Goal: Task Accomplishment & Management: Use online tool/utility

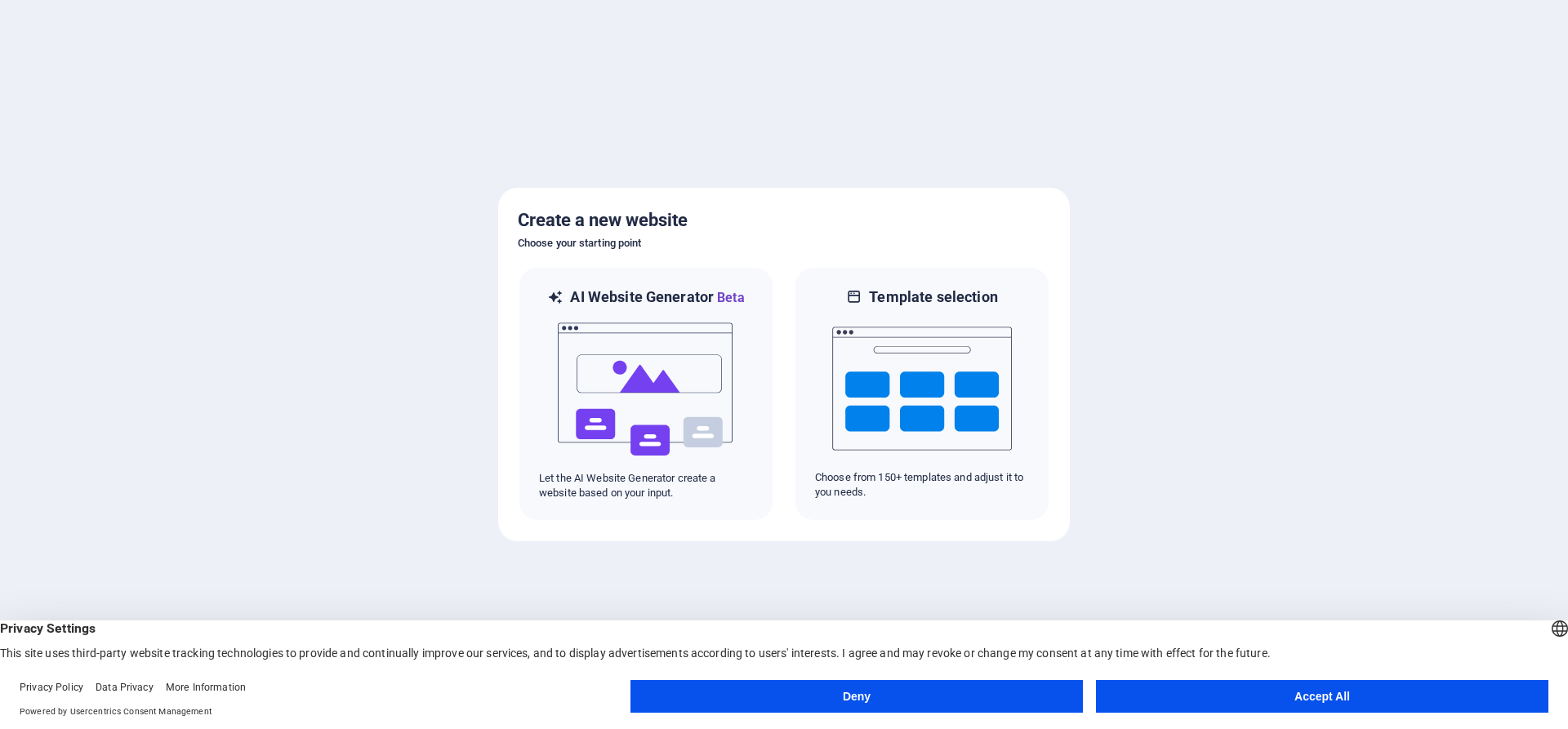
click at [908, 701] on button "Deny" at bounding box center [856, 696] width 453 height 33
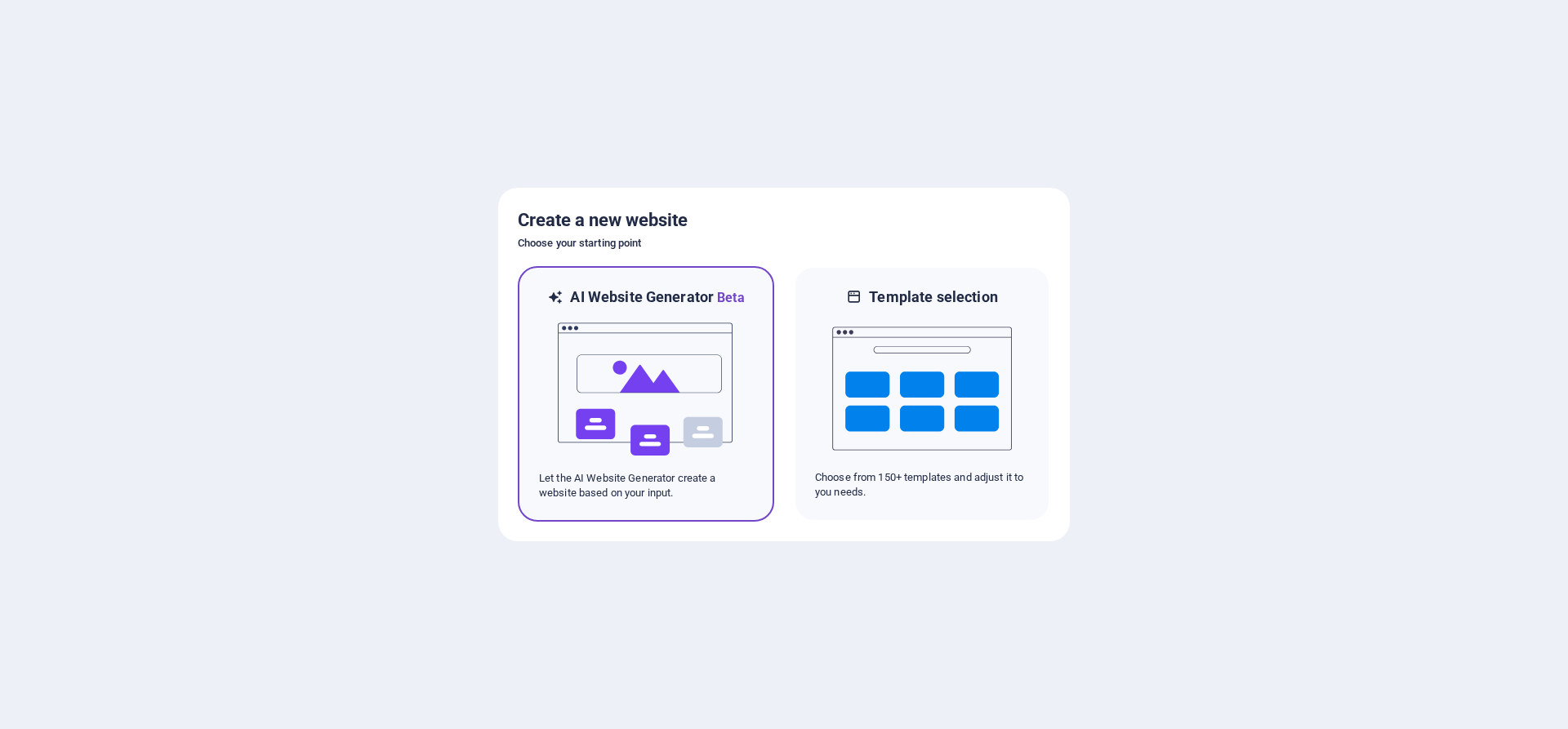
click at [651, 409] on img at bounding box center [645, 389] width 179 height 163
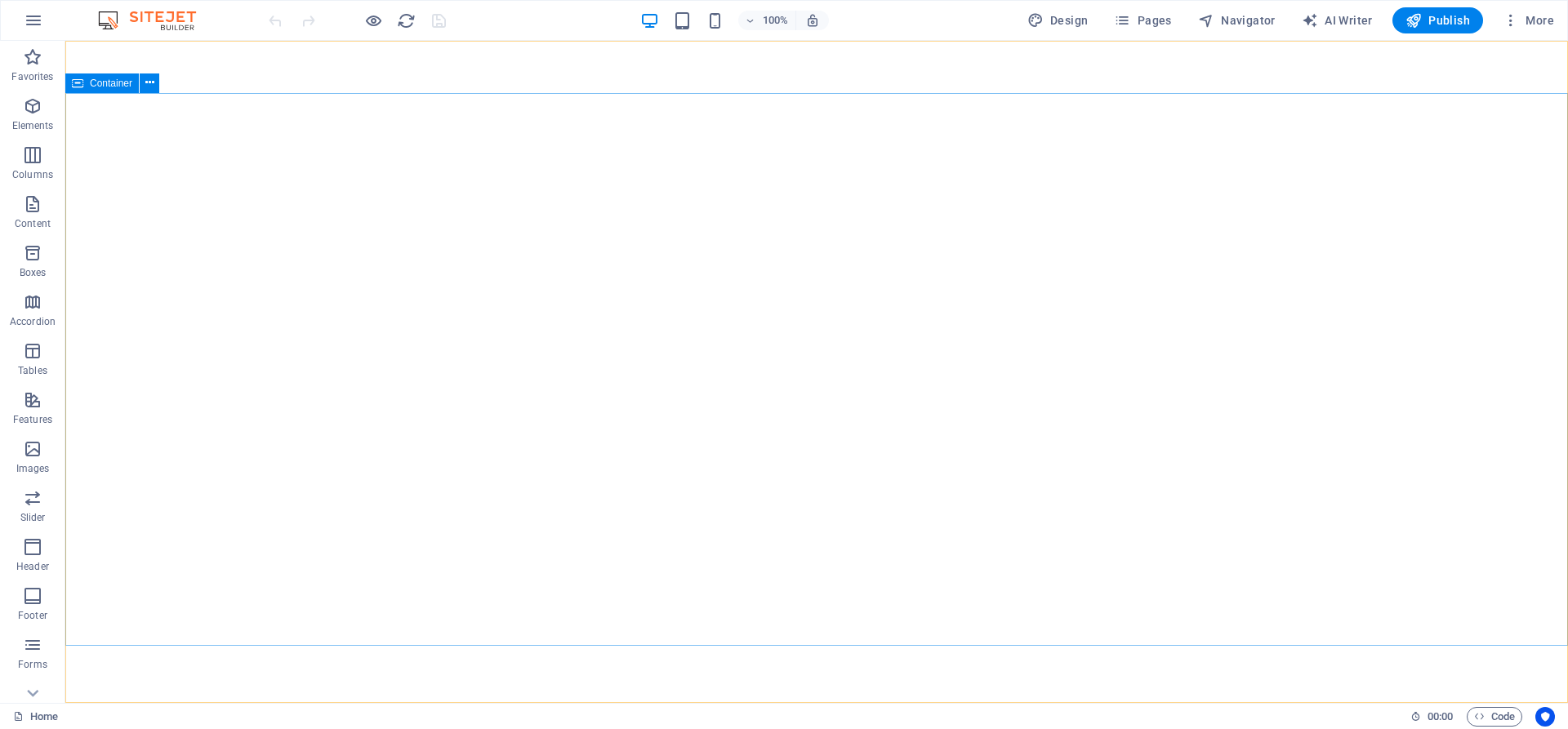
click at [105, 84] on span "Container" at bounding box center [111, 83] width 42 height 10
click at [148, 84] on icon at bounding box center [149, 82] width 9 height 17
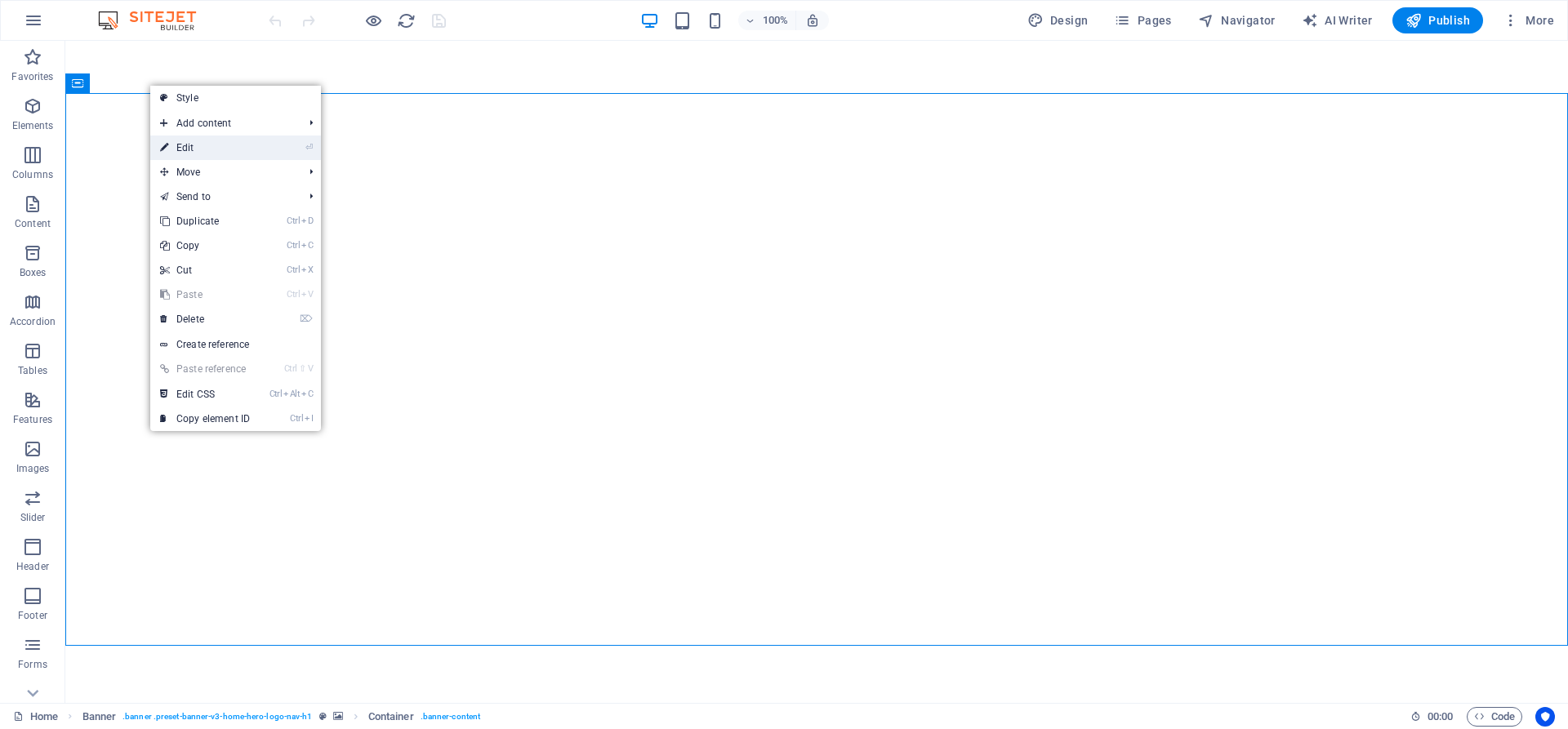
click at [196, 150] on link "⏎ Edit" at bounding box center [205, 148] width 110 height 25
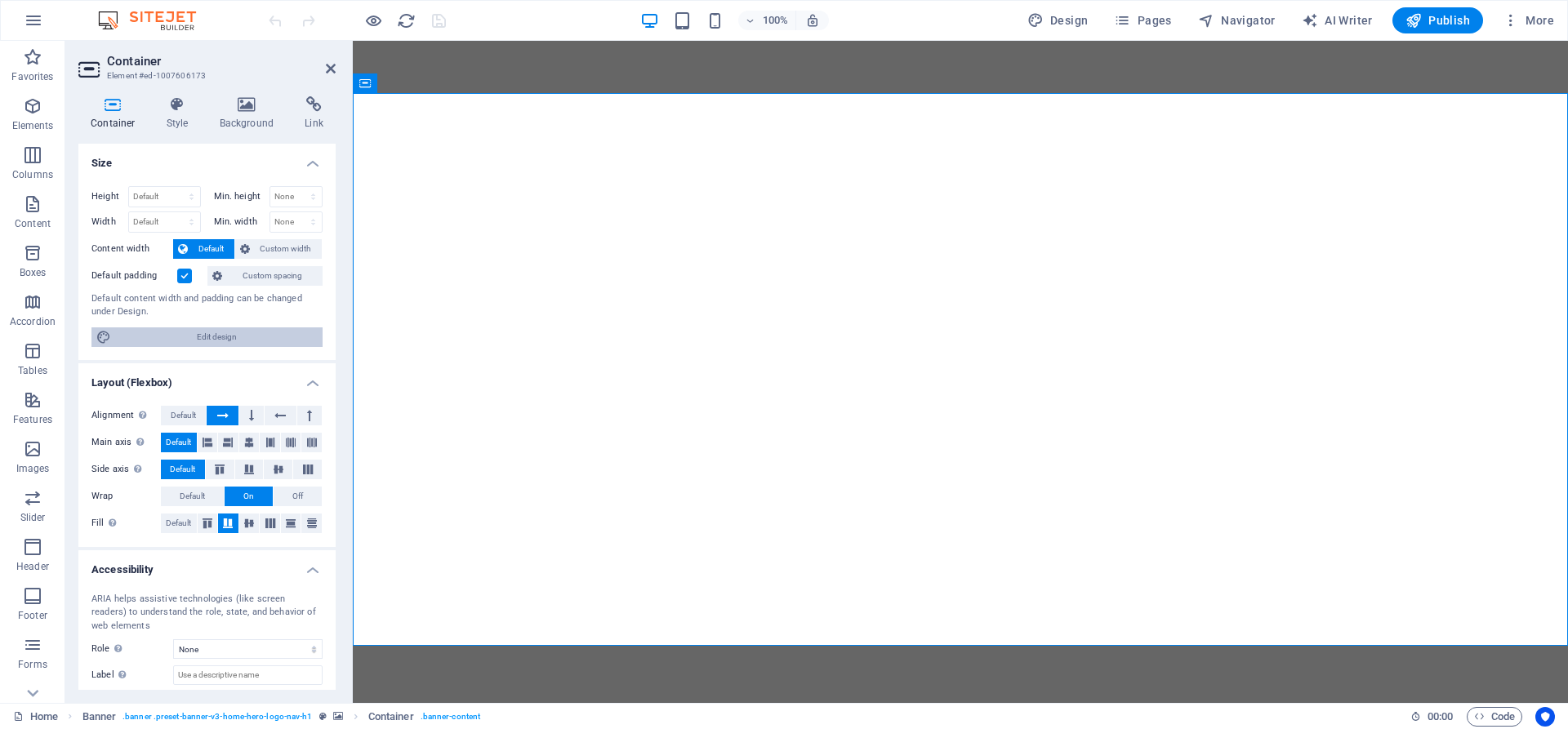
click at [225, 336] on span "Edit design" at bounding box center [217, 338] width 202 height 19
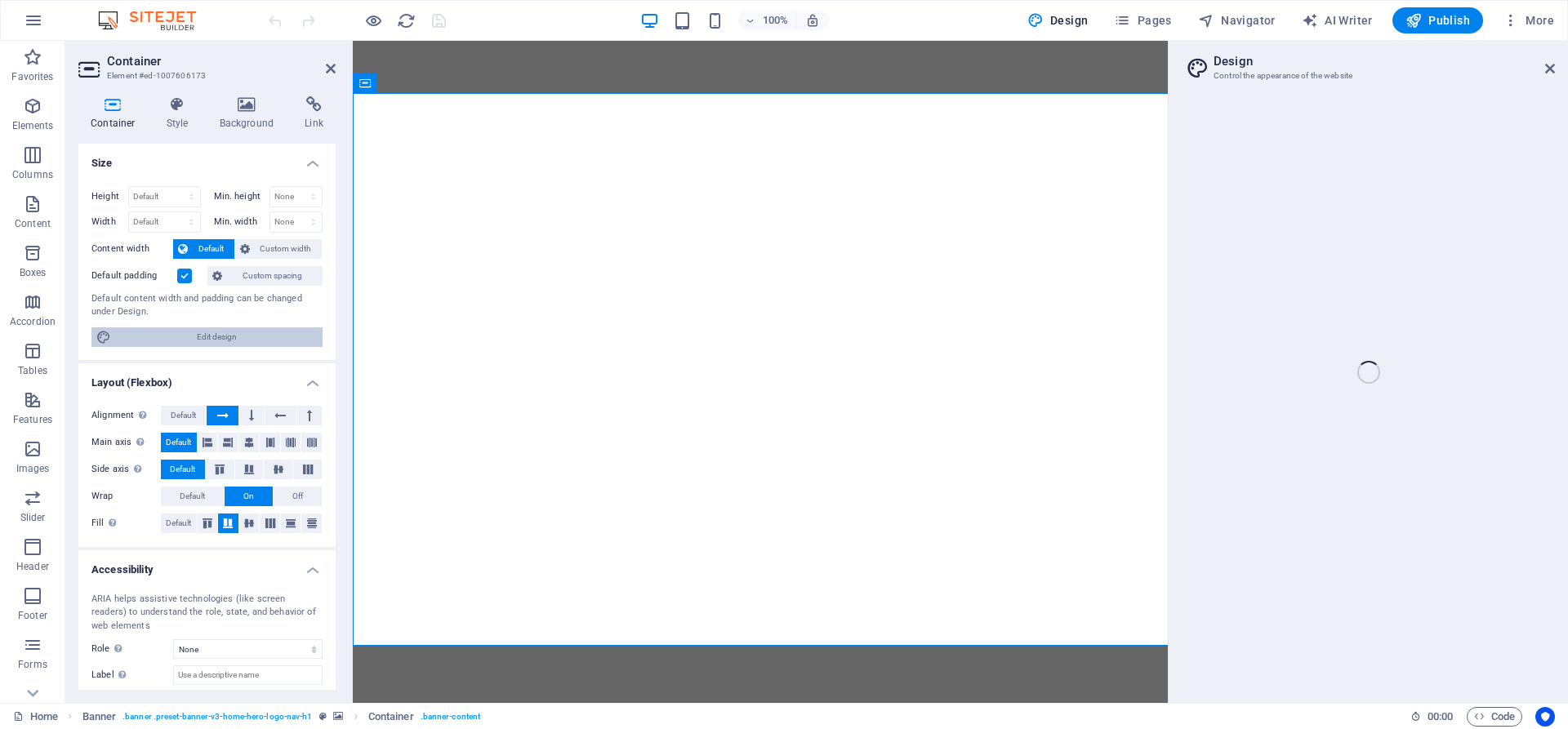
select select "rem"
